Goal: Task Accomplishment & Management: Manage account settings

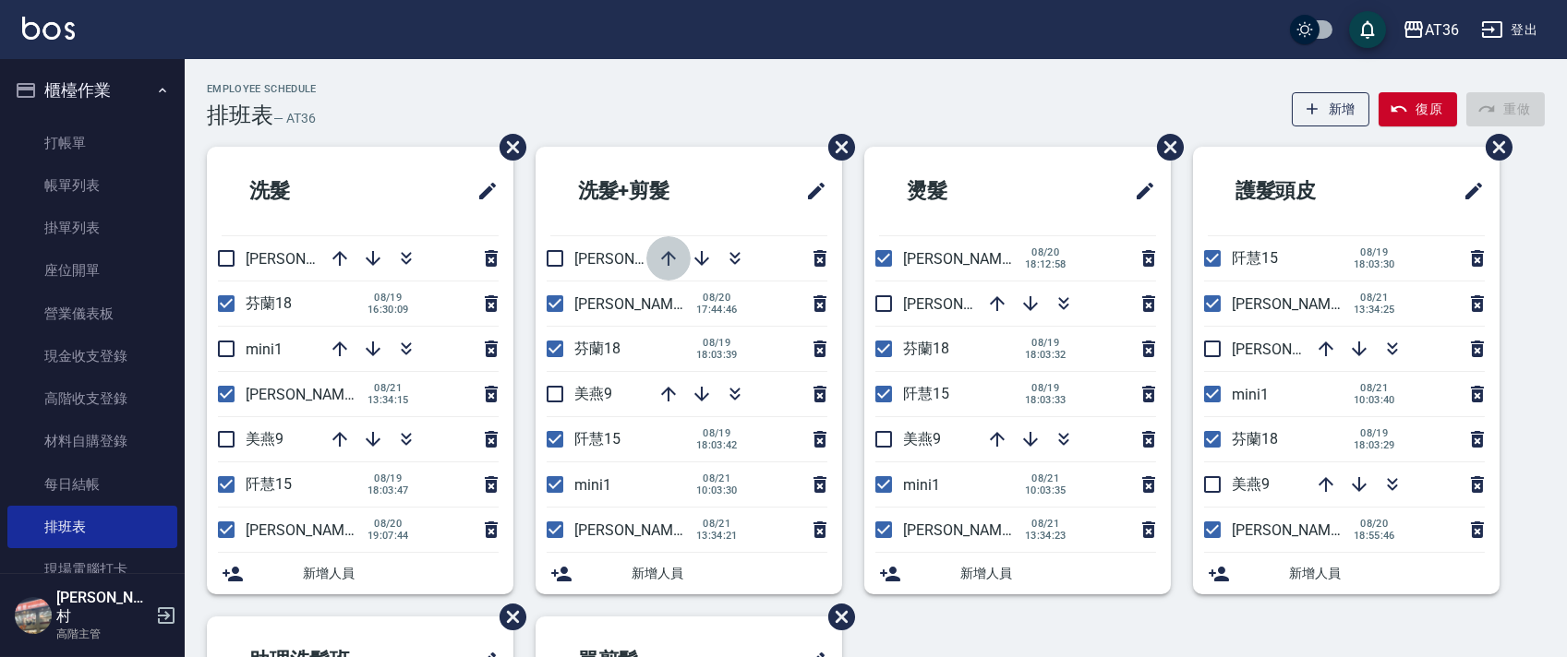
click at [666, 257] on icon "button" at bounding box center [668, 258] width 22 height 22
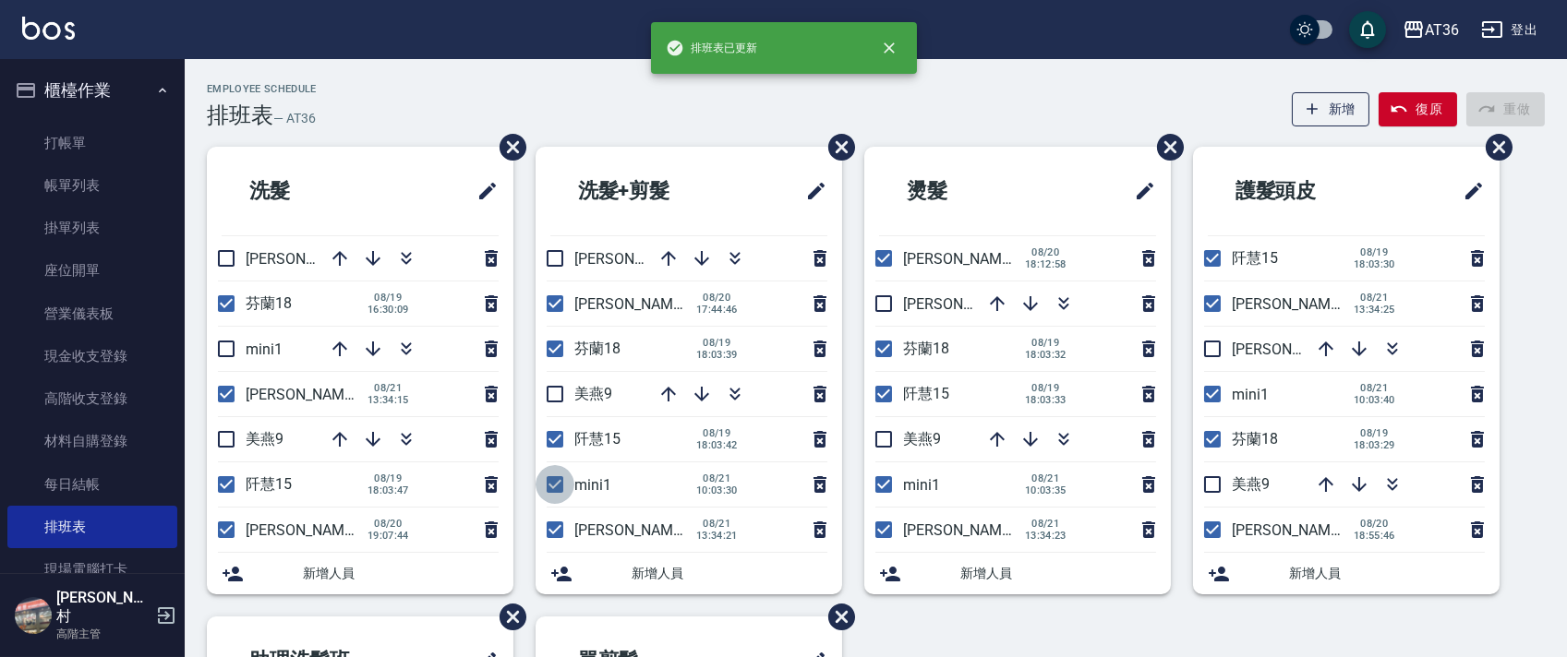
click at [551, 476] on input "checkbox" at bounding box center [554, 484] width 39 height 39
checkbox input "false"
click at [670, 254] on icon "button" at bounding box center [668, 258] width 15 height 15
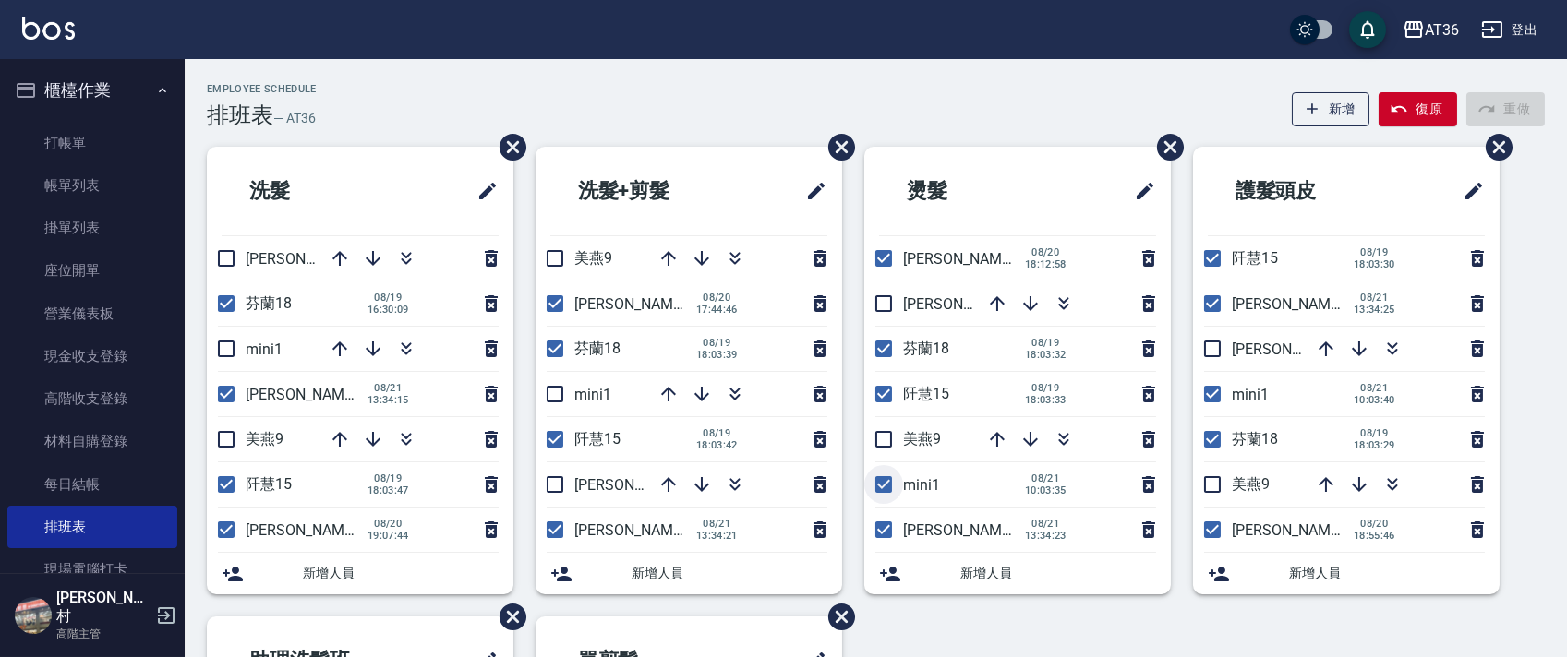
click at [879, 475] on input "checkbox" at bounding box center [883, 484] width 39 height 39
checkbox input "false"
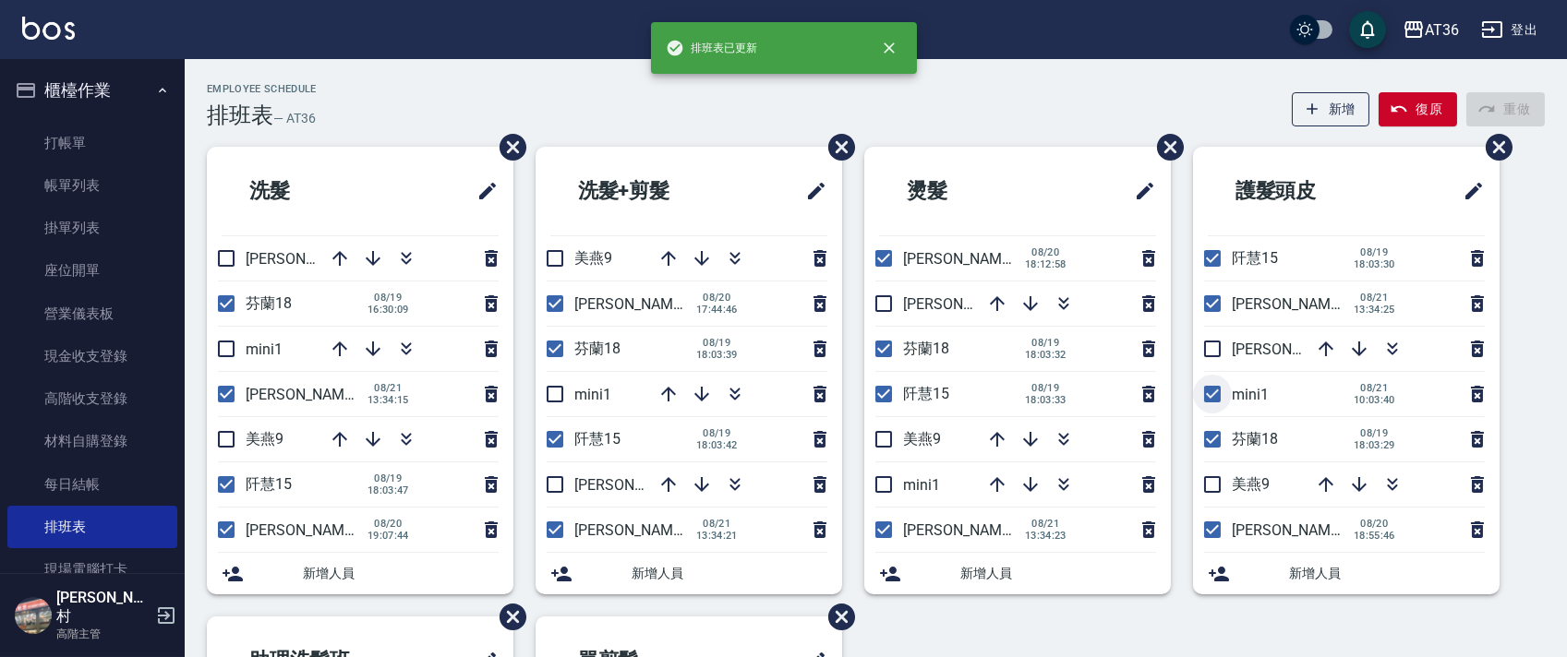
click at [1209, 397] on input "checkbox" at bounding box center [1212, 394] width 39 height 39
checkbox input "false"
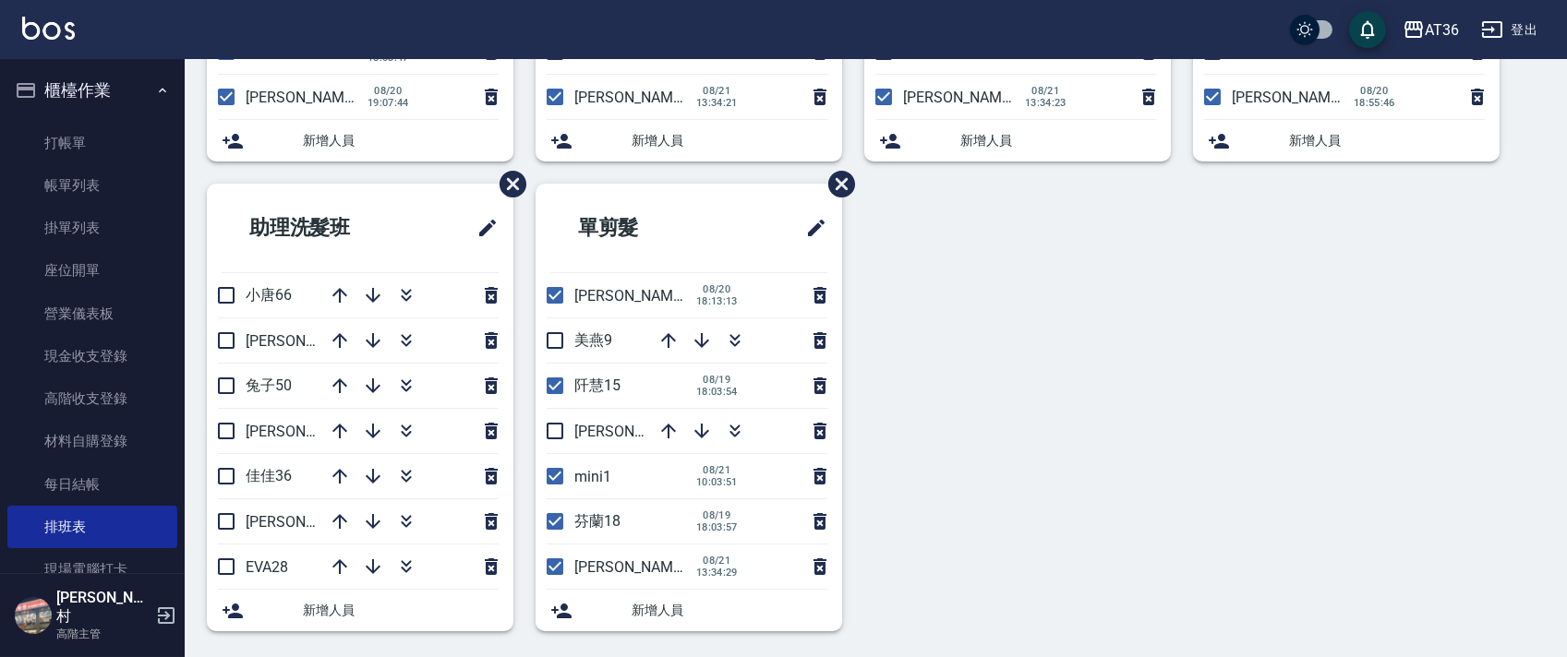
scroll to position [437, 0]
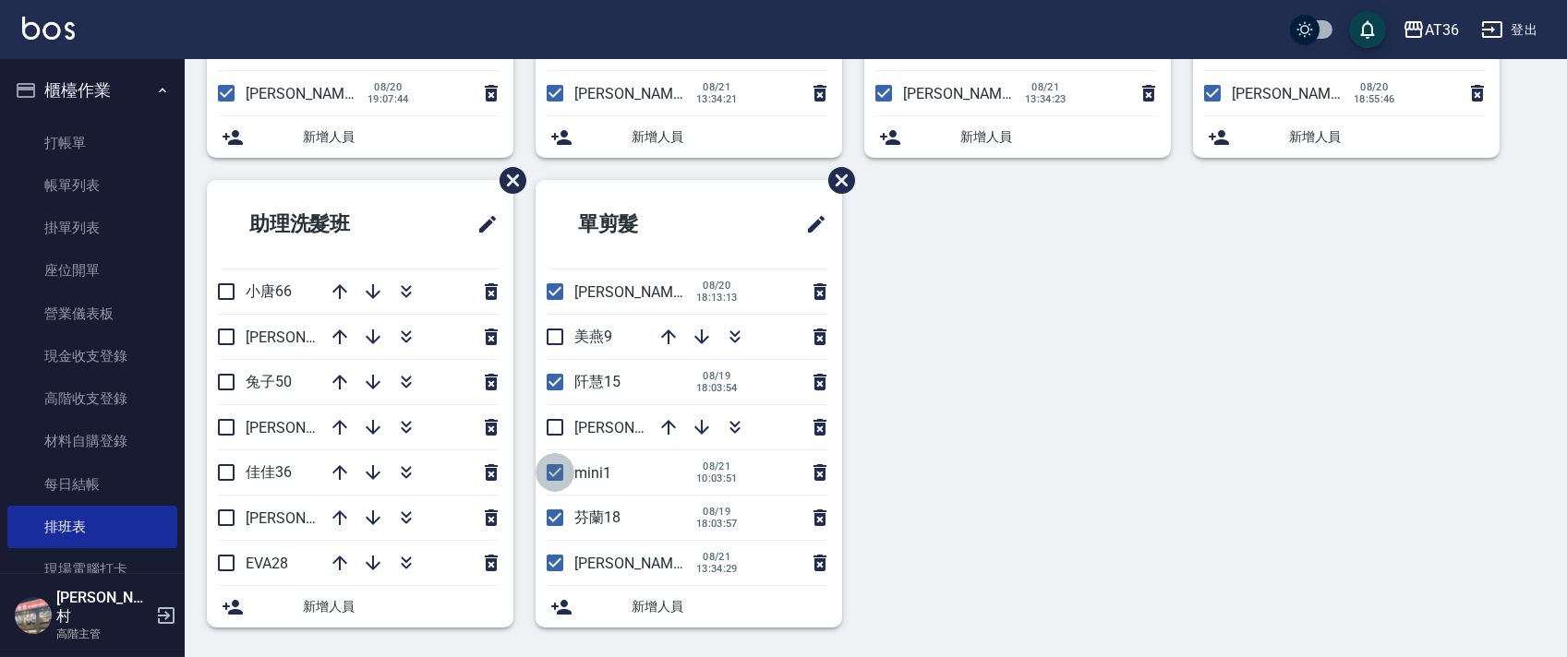
click at [554, 475] on input "checkbox" at bounding box center [554, 472] width 39 height 39
checkbox input "false"
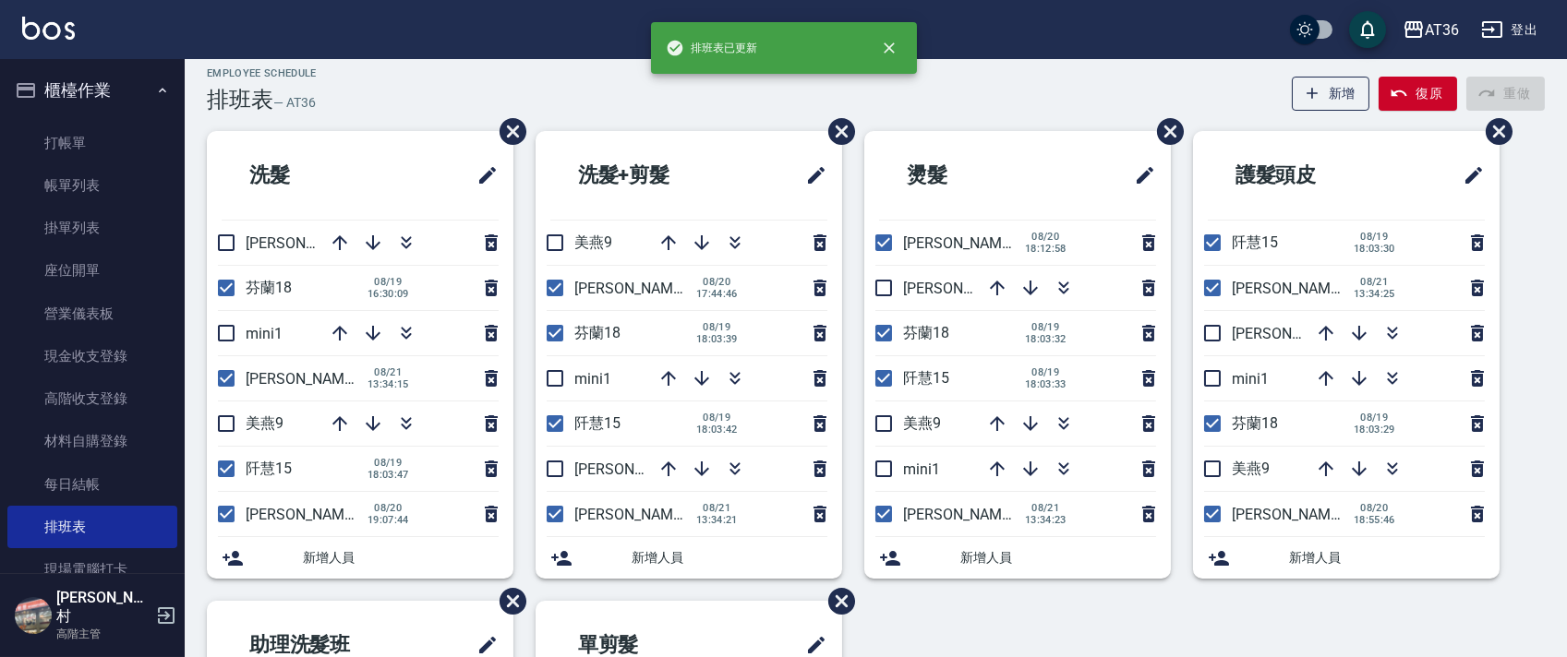
scroll to position [0, 0]
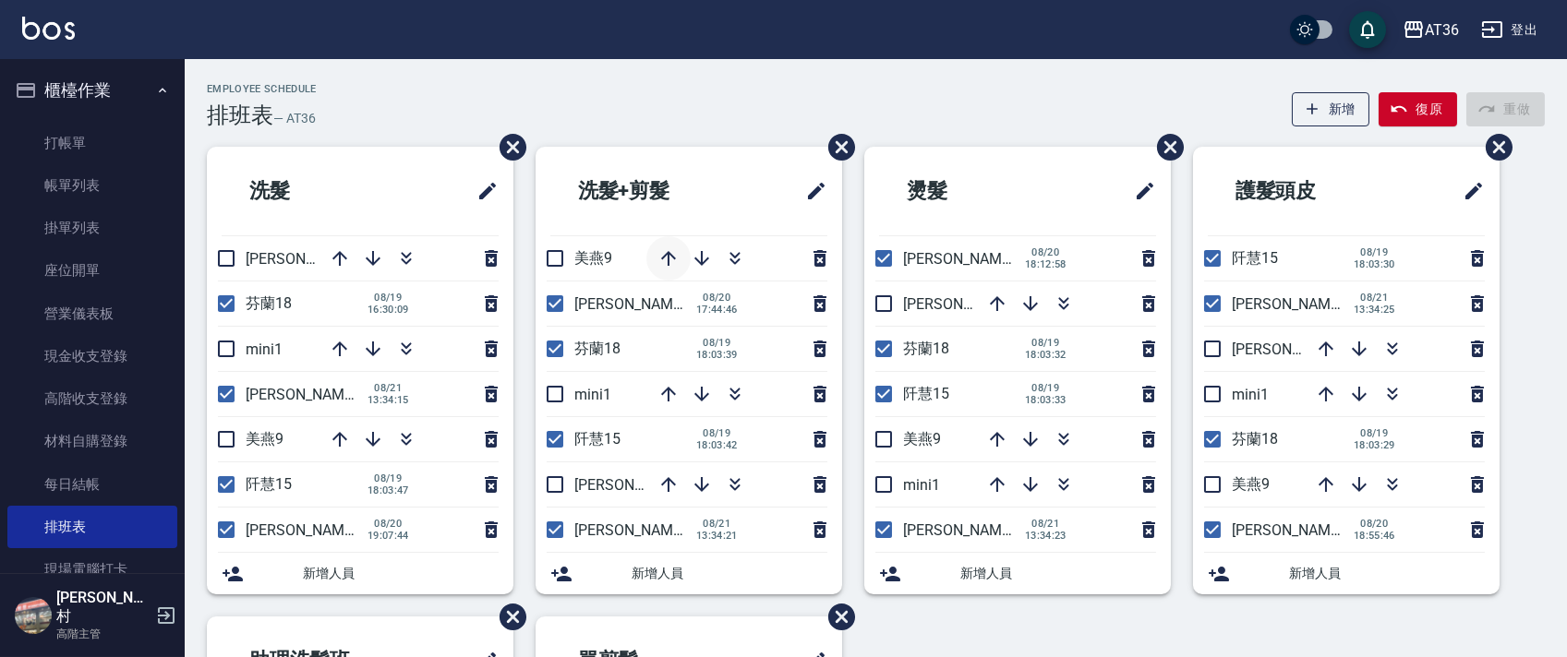
click at [673, 253] on icon "button" at bounding box center [668, 258] width 22 height 22
